Goal: Check status: Check status

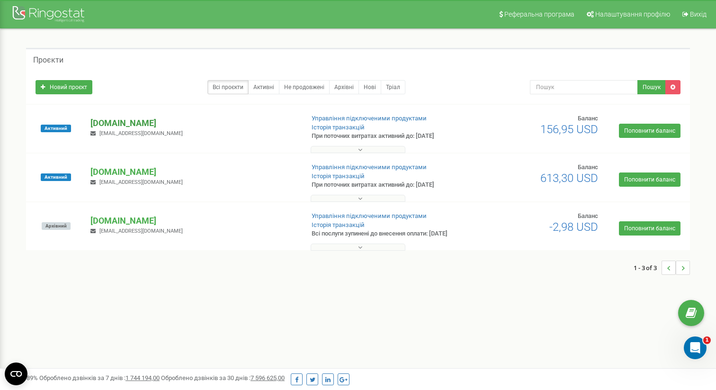
click at [136, 125] on p "[DOMAIN_NAME]" at bounding box center [192, 123] width 205 height 12
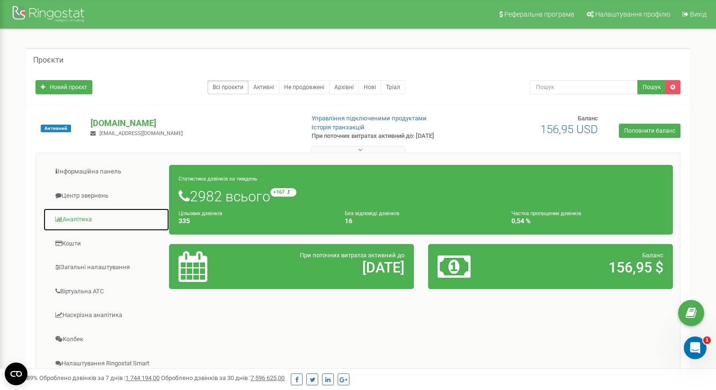
click at [81, 217] on link "Аналiтика" at bounding box center [106, 219] width 126 height 23
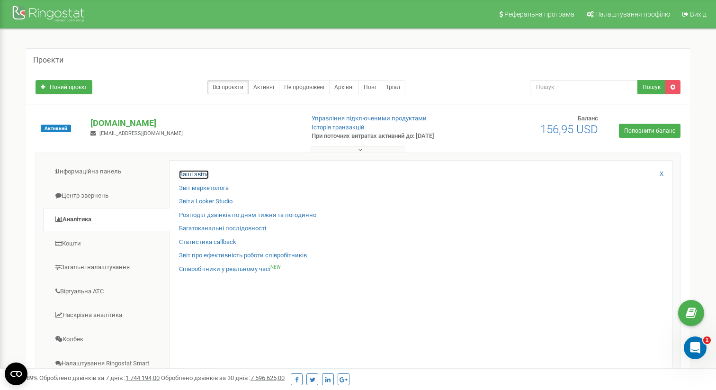
click at [183, 174] on link "Ваші звіти" at bounding box center [194, 174] width 30 height 9
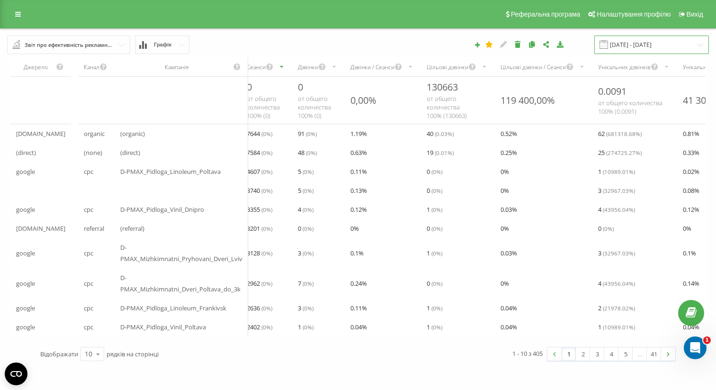
click at [658, 38] on input "[DATE] - [DATE]" at bounding box center [651, 45] width 115 height 18
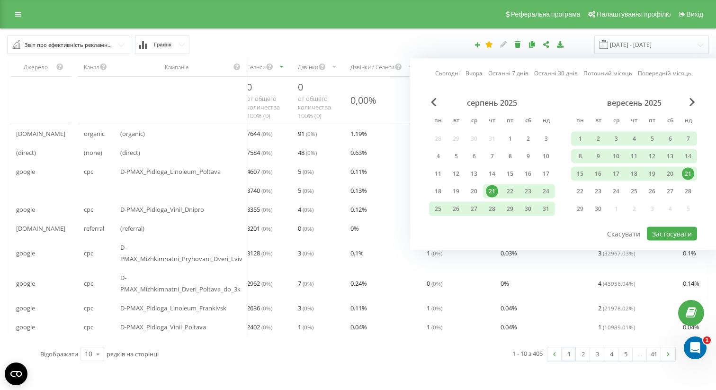
click at [445, 72] on link "Сьогодні" at bounding box center [447, 73] width 25 height 9
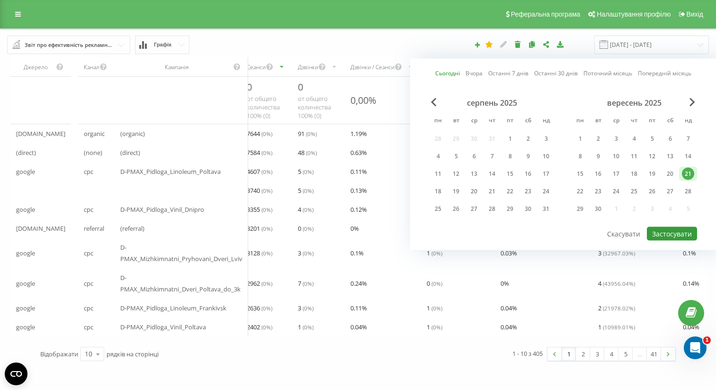
click at [672, 230] on button "Застосувати" at bounding box center [672, 234] width 50 height 14
type input "[DATE] - [DATE]"
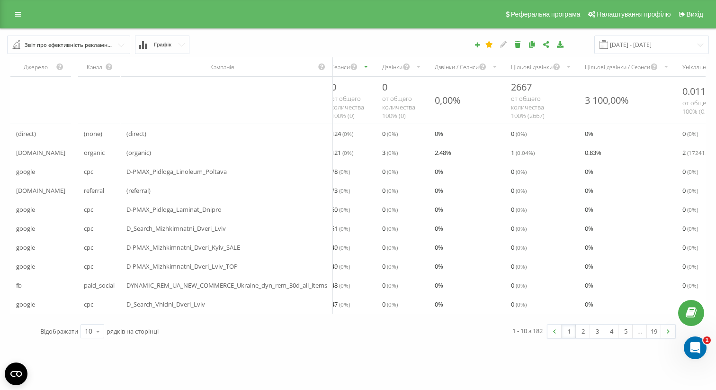
click at [399, 72] on div "Дзвінки" at bounding box center [402, 66] width 53 height 19
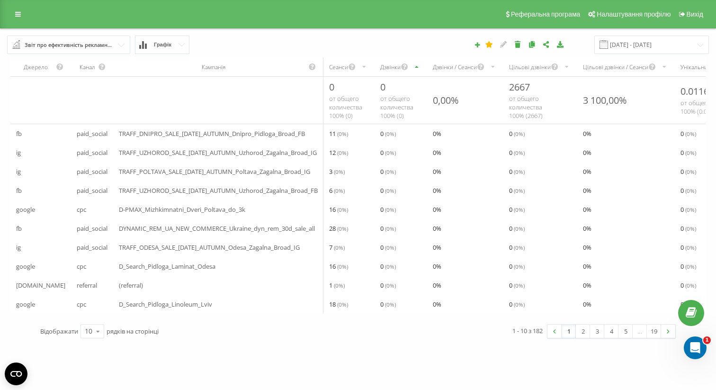
click at [399, 72] on div "Дзвінки" at bounding box center [401, 66] width 53 height 19
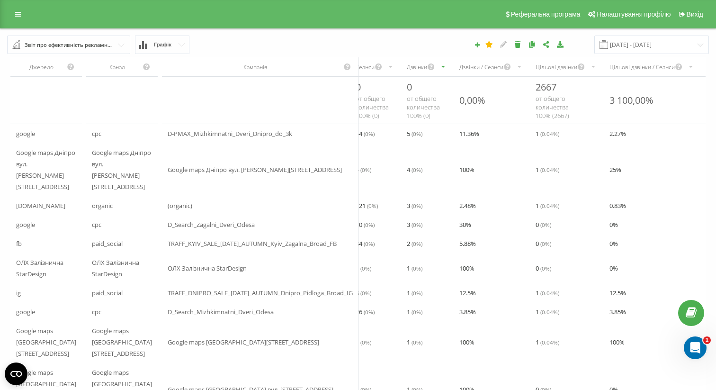
click at [263, 139] on span "D-PMAX_Mizhkimnatni_Dveri_Dnipro_do_3k" at bounding box center [230, 133] width 125 height 11
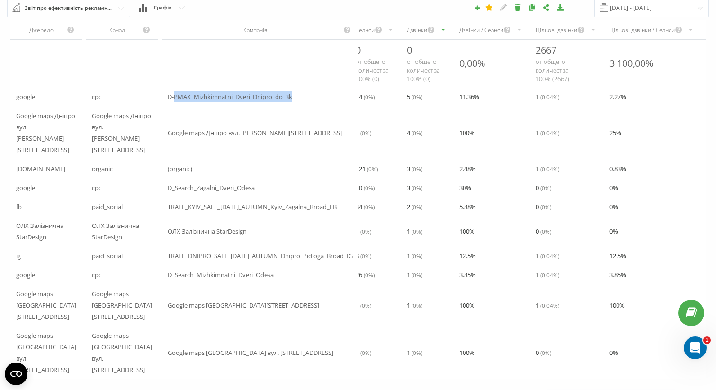
scroll to position [45, 0]
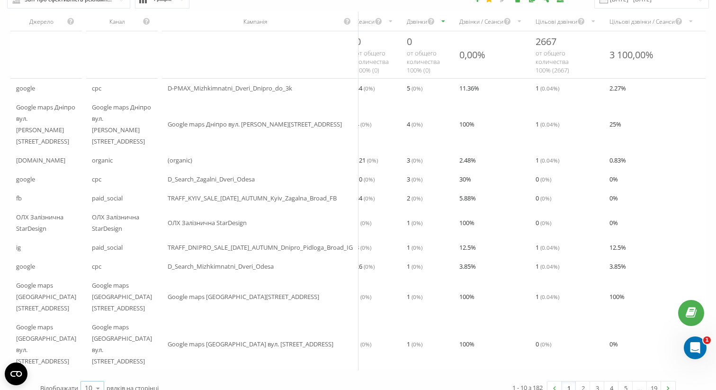
click at [99, 379] on icon at bounding box center [98, 388] width 14 height 18
click at [97, 340] on div "25" at bounding box center [92, 347] width 23 height 14
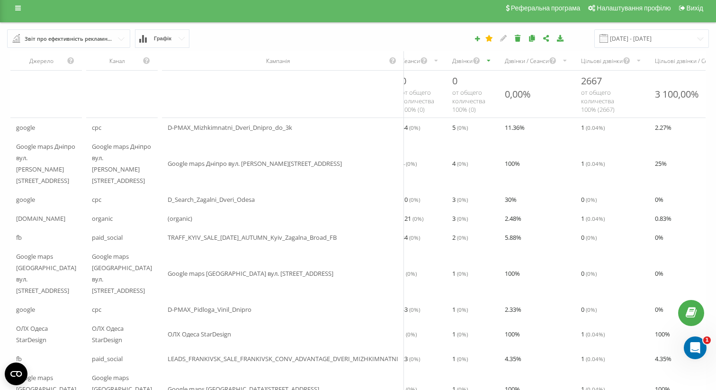
scroll to position [5, 0]
